Goal: Find contact information: Find contact information

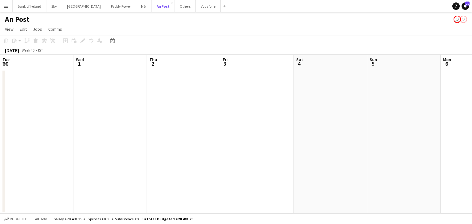
scroll to position [0, 224]
click at [106, 3] on button "Paddy Power Close" at bounding box center [121, 6] width 30 height 12
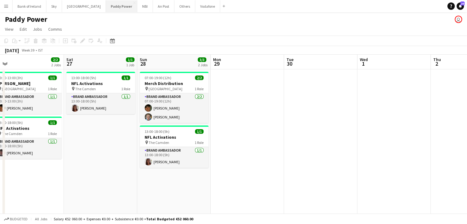
scroll to position [0, 232]
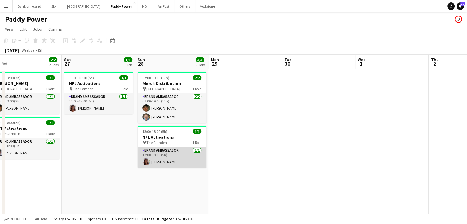
click at [172, 153] on app-card-role "Brand Ambassador [DATE] 13:00-18:00 (5h) [PERSON_NAME]" at bounding box center [172, 157] width 69 height 21
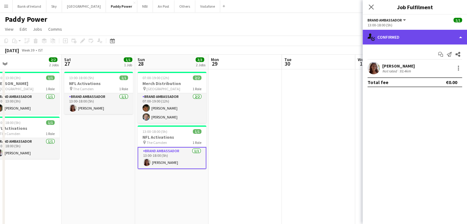
click at [421, 32] on div "single-neutral-actions-check-2 Confirmed" at bounding box center [415, 37] width 104 height 15
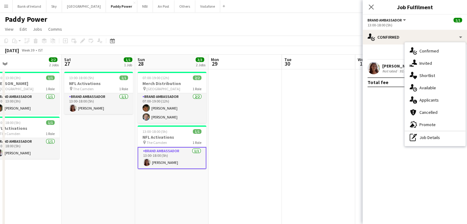
click at [378, 66] on app-user-avatar at bounding box center [374, 68] width 12 height 12
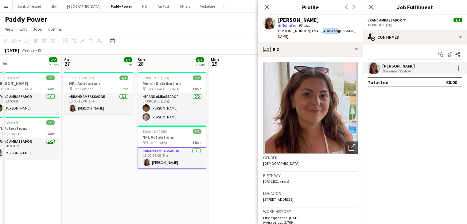
drag, startPoint x: 318, startPoint y: 30, endPoint x: 331, endPoint y: 33, distance: 12.7
click at [331, 33] on div "t. [PHONE_NUMBER] | [EMAIL_ADDRESS][DOMAIN_NAME]" at bounding box center [318, 33] width 80 height 11
copy span "morycka"
